Goal: Task Accomplishment & Management: Use online tool/utility

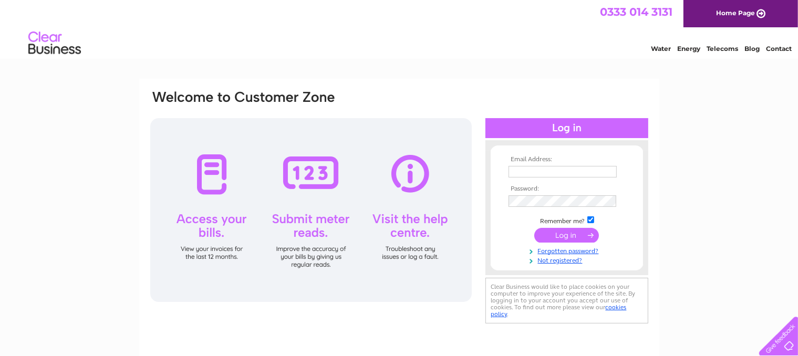
type input "[PERSON_NAME][EMAIL_ADDRESS][DOMAIN_NAME]"
click at [576, 231] on input "submit" at bounding box center [566, 235] width 65 height 15
click at [559, 235] on input "submit" at bounding box center [566, 235] width 65 height 15
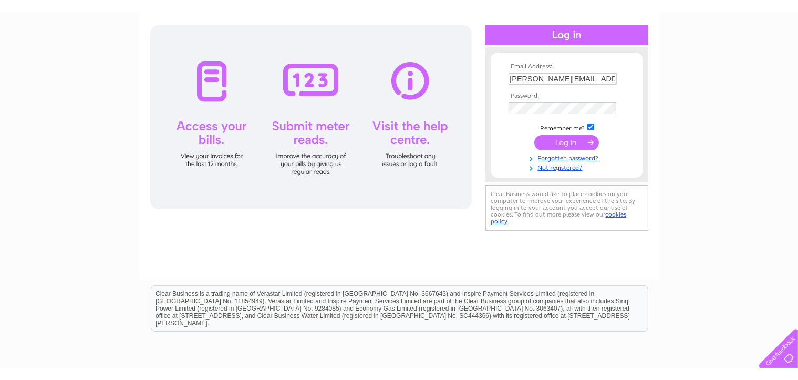
scroll to position [53, 0]
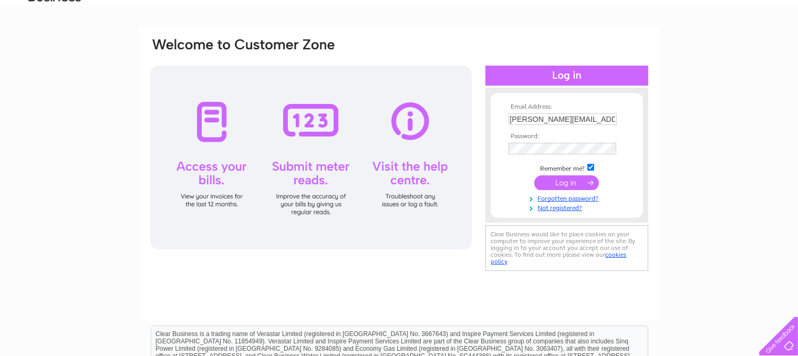
click at [563, 183] on input "submit" at bounding box center [566, 183] width 65 height 15
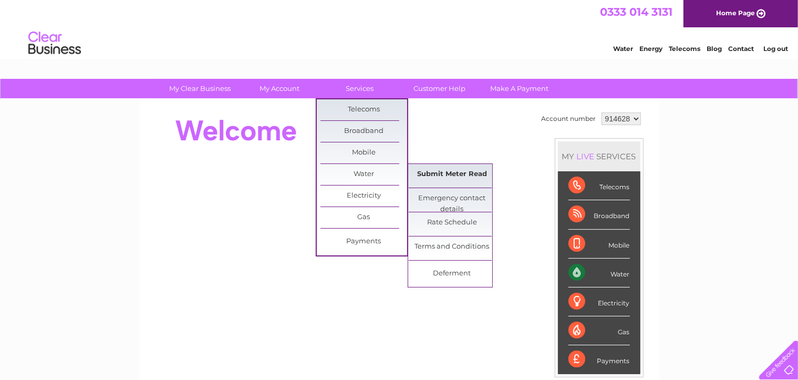
click at [419, 173] on link "Submit Meter Read" at bounding box center [452, 174] width 87 height 21
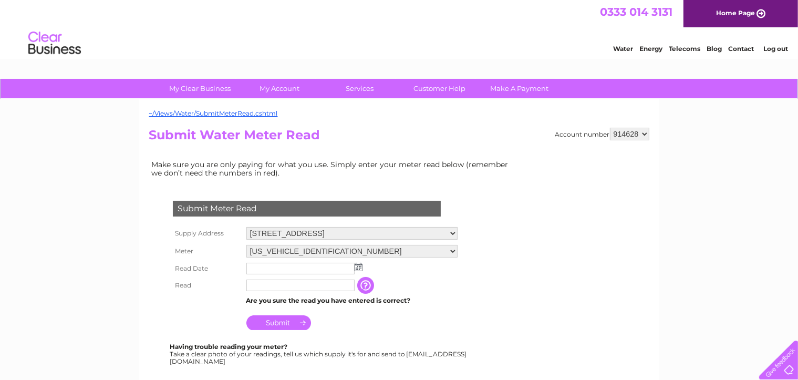
click at [258, 266] on input "text" at bounding box center [300, 269] width 108 height 12
click at [361, 265] on img at bounding box center [359, 267] width 8 height 8
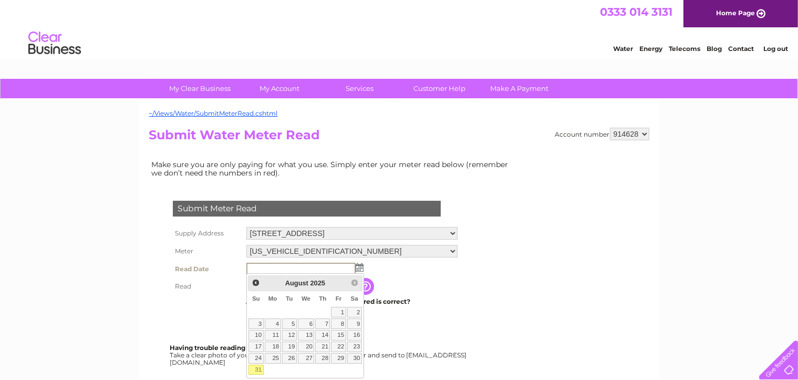
click at [326, 308] on table "Su Mo Tu We Th Fr Sa 1 2 3 4 5 6 7 8 9 10 11 12 13 14 15 16 17 18 19 20 21 22 2…" at bounding box center [305, 333] width 115 height 84
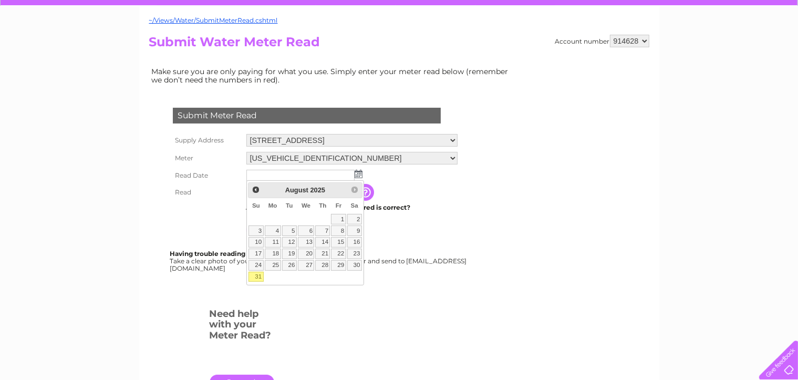
scroll to position [105, 0]
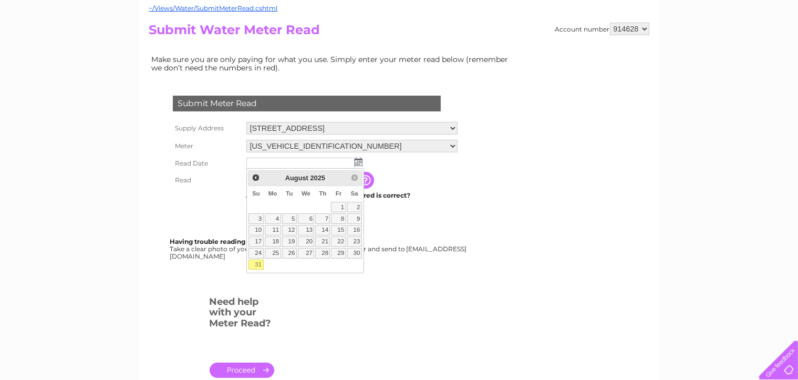
click at [261, 265] on link "31" at bounding box center [256, 265] width 15 height 11
type input "2025/08/31"
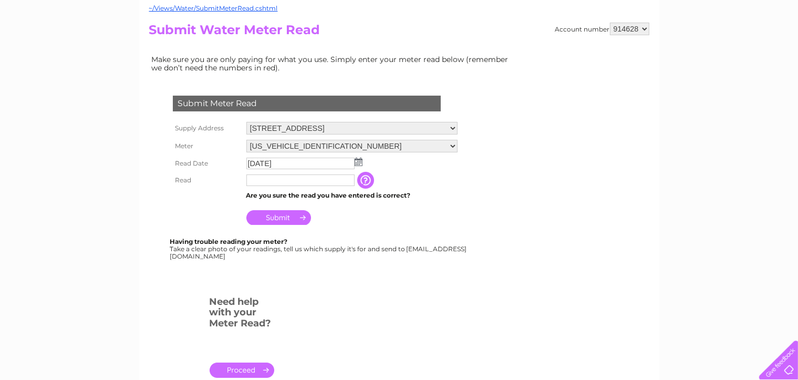
click at [268, 180] on input "text" at bounding box center [300, 180] width 108 height 12
type input "5362"
click at [291, 221] on input "Submit" at bounding box center [278, 217] width 65 height 15
